Goal: Information Seeking & Learning: Learn about a topic

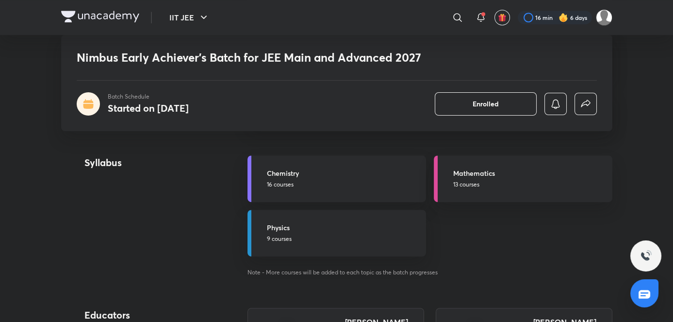
scroll to position [1044, 0]
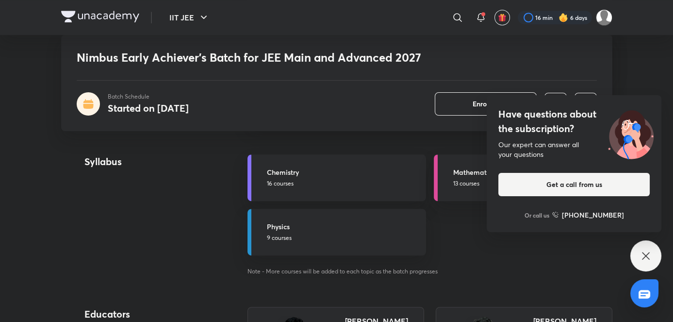
click at [644, 247] on div "Have questions about the subscription? Our expert can answer all your questions…" at bounding box center [645, 255] width 31 height 31
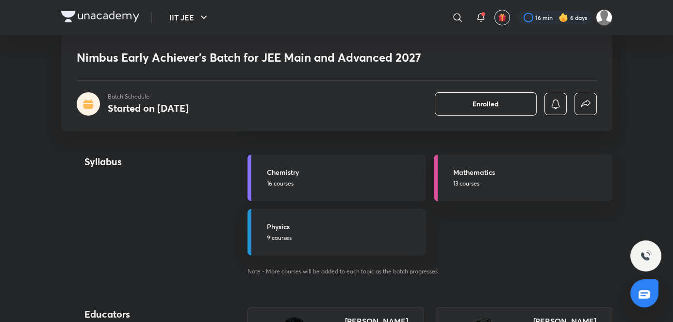
click at [326, 198] on link "Chemistry 16 courses" at bounding box center [336, 177] width 179 height 47
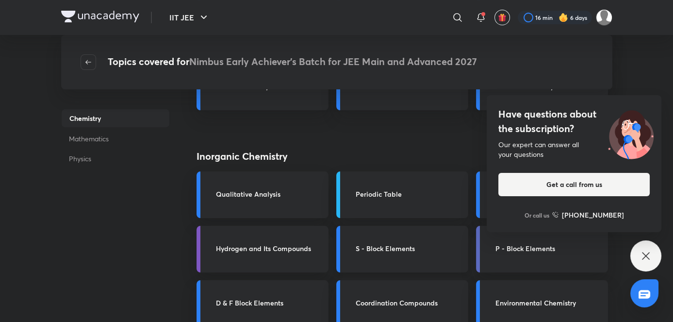
scroll to position [227, 0]
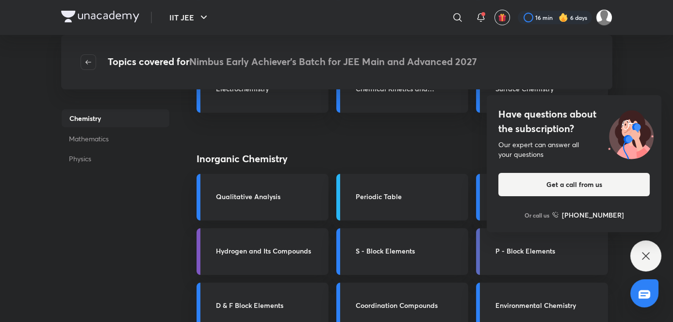
click at [638, 248] on div "Have questions about the subscription? Our expert can answer all your questions…" at bounding box center [645, 255] width 31 height 31
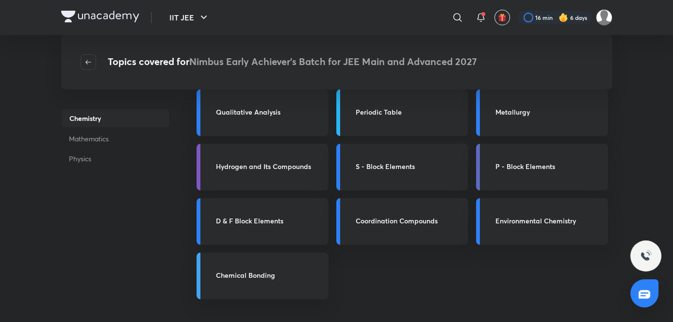
scroll to position [312, 0]
click at [387, 94] on link "Periodic Table" at bounding box center [402, 112] width 132 height 47
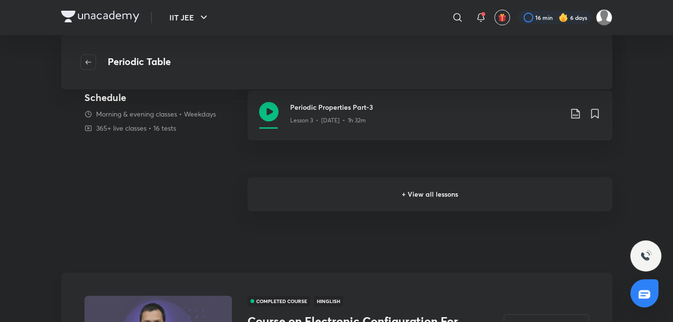
scroll to position [291, 0]
click at [318, 203] on h6 "+ View all lessons" at bounding box center [429, 193] width 365 height 34
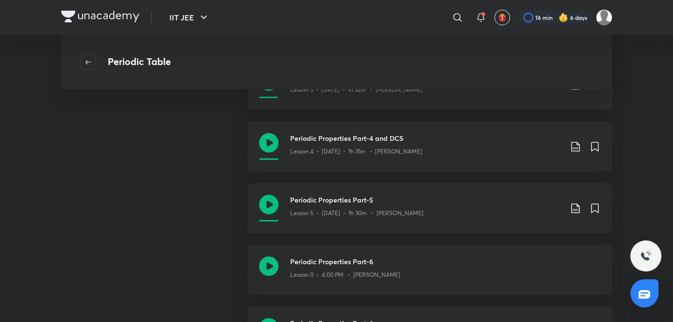
scroll to position [321, 0]
click at [336, 280] on div "Periodic Properties Part-6 Lesson 0 • 4:00 PM • Piyush Maheshwari" at bounding box center [445, 268] width 310 height 27
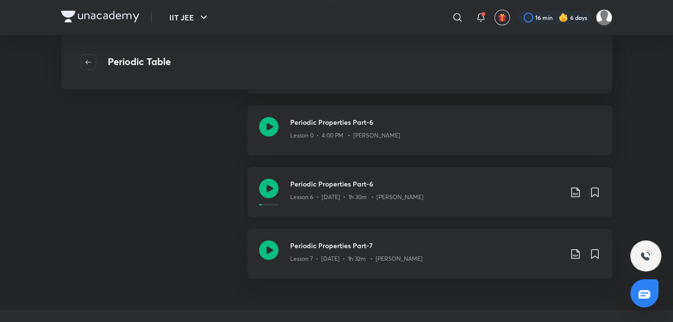
scroll to position [460, 0]
click at [336, 185] on h3 "Periodic Properties Part-6" at bounding box center [426, 183] width 272 height 10
